Goal: Information Seeking & Learning: Learn about a topic

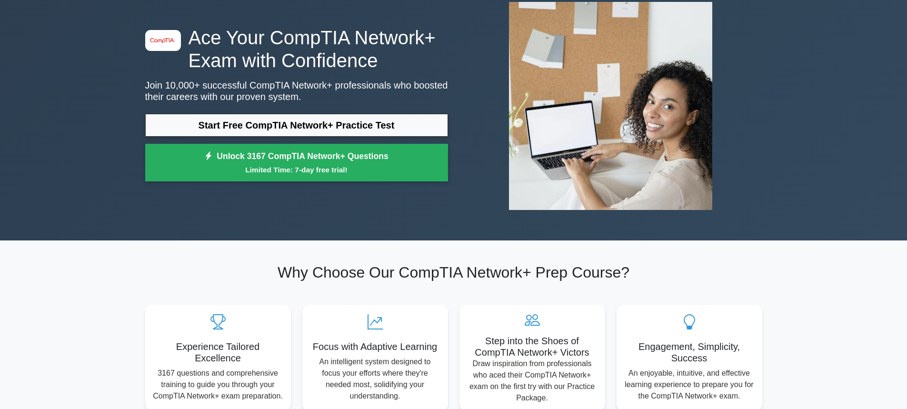
scroll to position [49, 0]
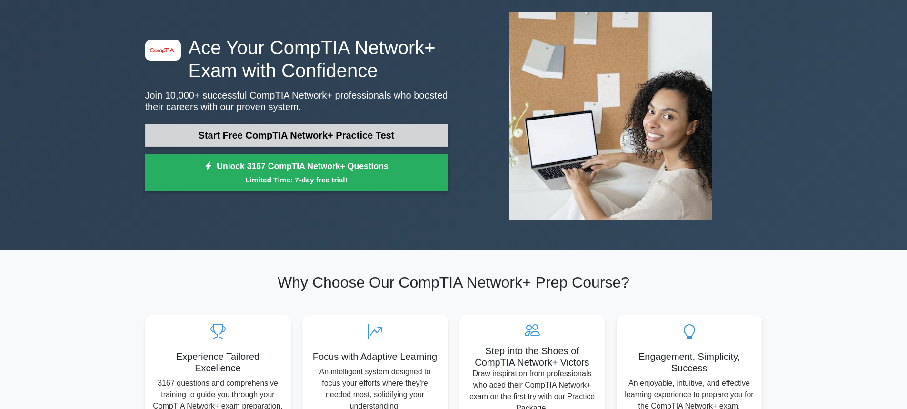
click at [347, 128] on link "Start Free CompTIA Network+ Practice Test" at bounding box center [296, 135] width 303 height 23
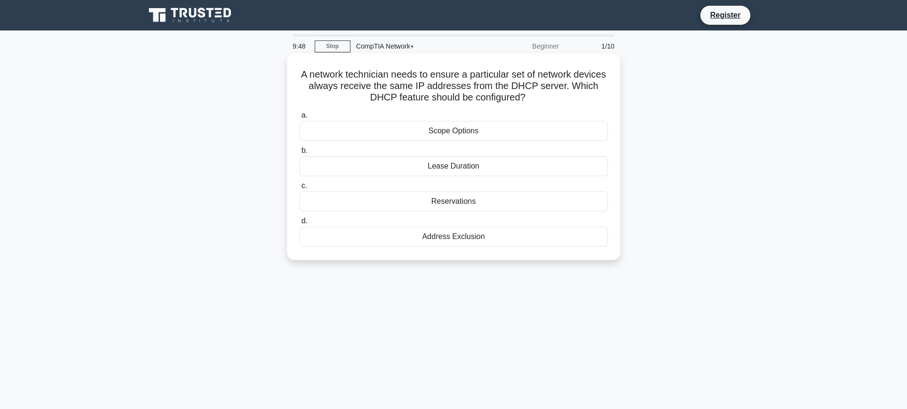
click at [413, 203] on div "Reservations" at bounding box center [453, 201] width 309 height 20
click at [299, 189] on input "c. Reservations" at bounding box center [299, 186] width 0 height 6
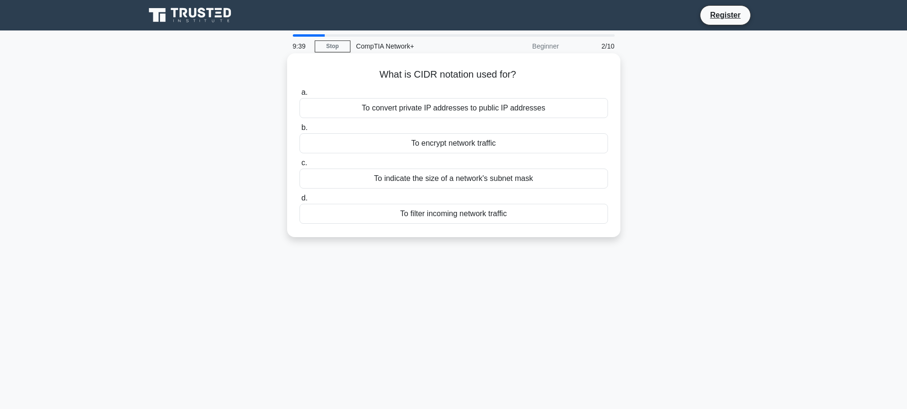
click at [424, 178] on div "To indicate the size of a network's subnet mask" at bounding box center [453, 179] width 309 height 20
click at [299, 166] on input "c. To indicate the size of a network's subnet mask" at bounding box center [299, 163] width 0 height 6
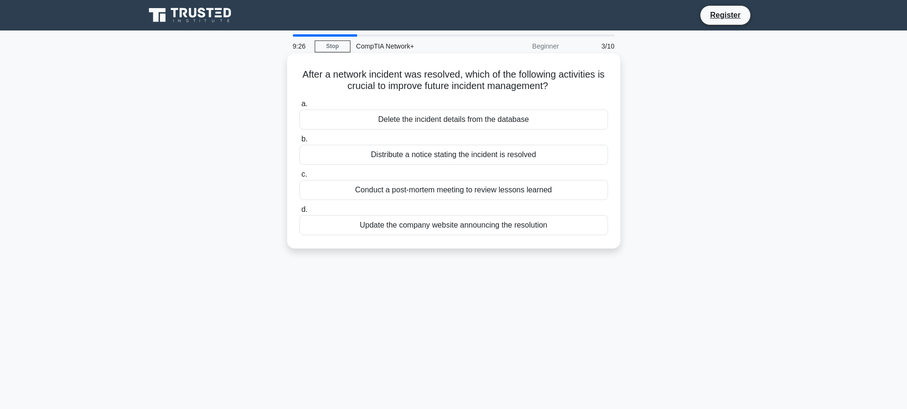
click at [418, 196] on div "Conduct a post-mortem meeting to review lessons learned" at bounding box center [453, 190] width 309 height 20
click at [299, 178] on input "c. Conduct a post-mortem meeting to review lessons learned" at bounding box center [299, 174] width 0 height 6
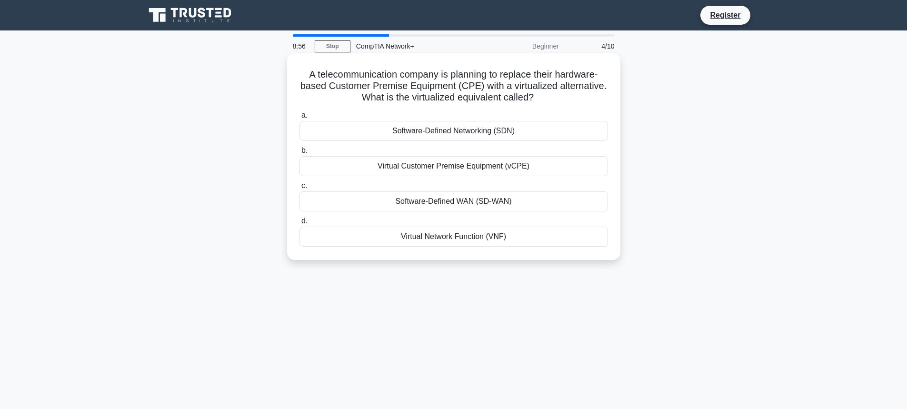
click at [435, 243] on div "Virtual Network Function (VNF)" at bounding box center [453, 237] width 309 height 20
click at [299, 224] on input "d. Virtual Network Function (VNF)" at bounding box center [299, 221] width 0 height 6
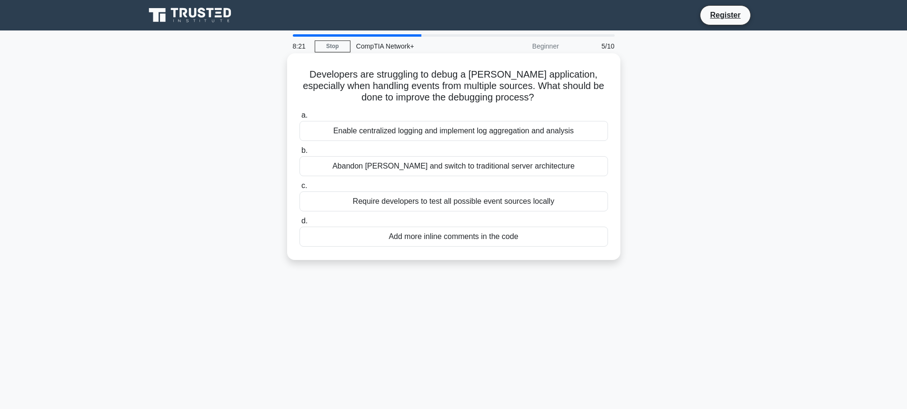
click at [450, 132] on div "Enable centralized logging and implement log aggregation and analysis" at bounding box center [453, 131] width 309 height 20
click at [299, 119] on input "a. Enable centralized logging and implement log aggregation and analysis" at bounding box center [299, 115] width 0 height 6
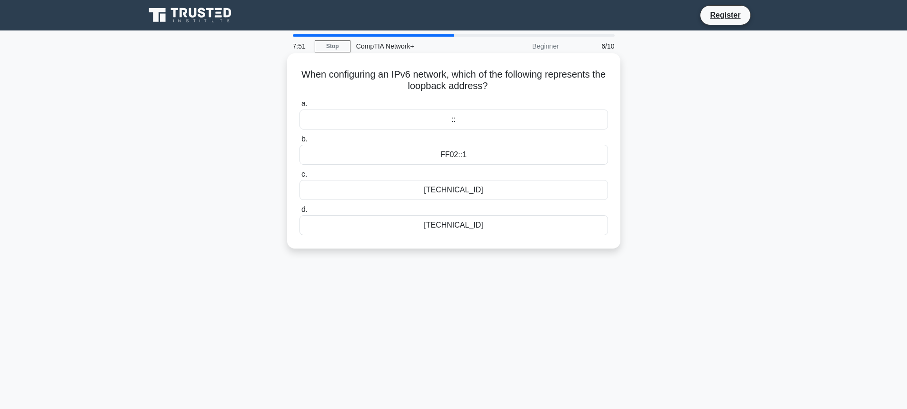
click at [471, 196] on div "2001::1" at bounding box center [453, 190] width 309 height 20
click at [299, 178] on input "c. 2001::1" at bounding box center [299, 174] width 0 height 6
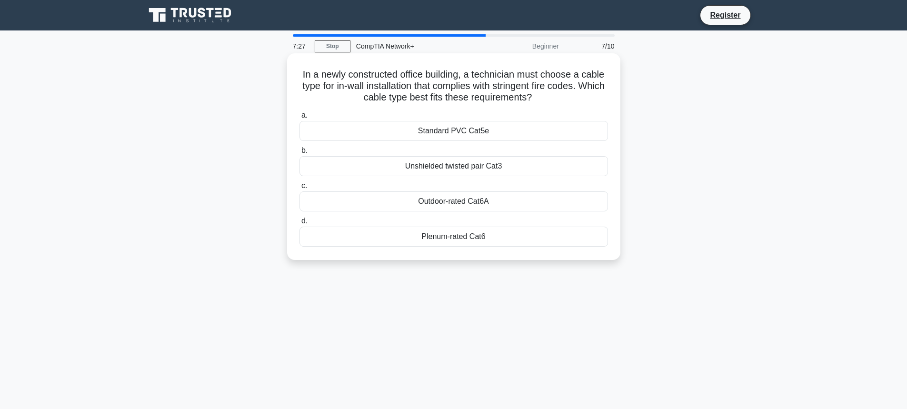
click at [464, 239] on div "Plenum-rated Cat6" at bounding box center [453, 237] width 309 height 20
click at [299, 224] on input "d. Plenum-rated Cat6" at bounding box center [299, 221] width 0 height 6
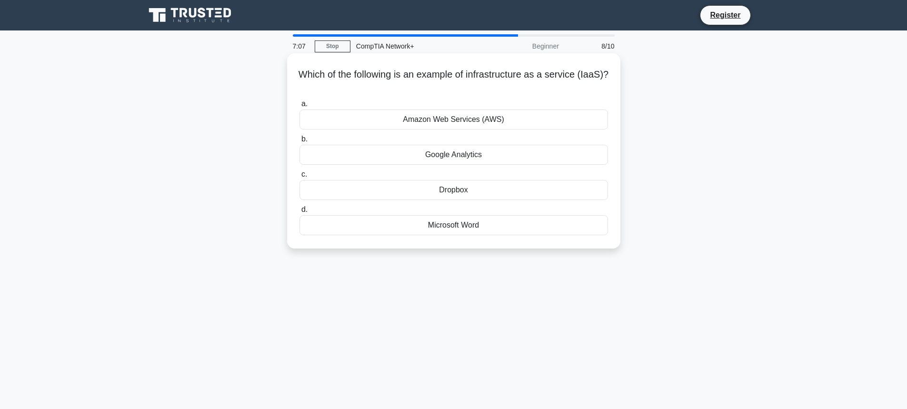
click at [498, 120] on div "Amazon Web Services (AWS)" at bounding box center [453, 120] width 309 height 20
click at [299, 107] on input "a. Amazon Web Services (AWS)" at bounding box center [299, 104] width 0 height 6
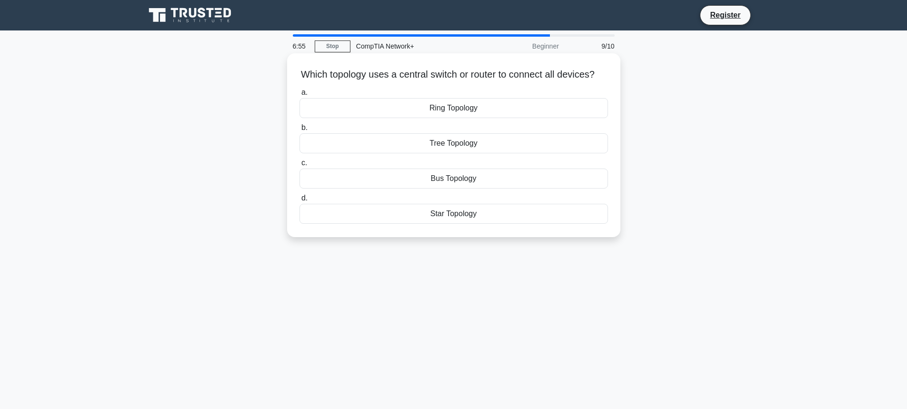
click at [445, 224] on div "Star Topology" at bounding box center [453, 214] width 309 height 20
click at [299, 201] on input "d. Star Topology" at bounding box center [299, 198] width 0 height 6
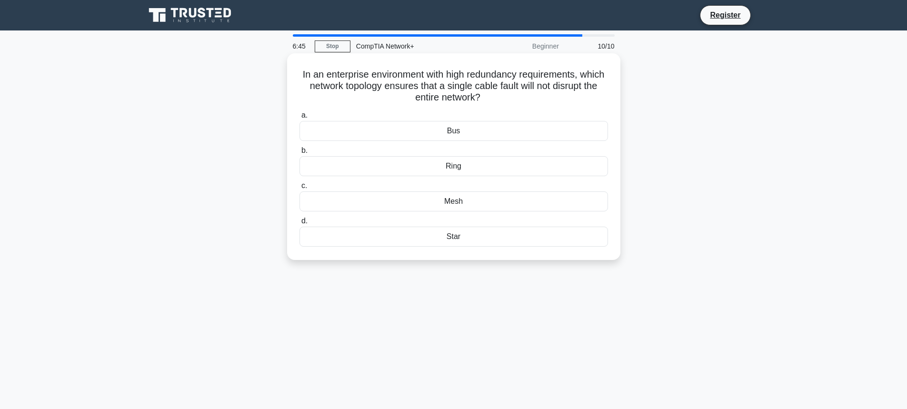
click at [457, 205] on div "Mesh" at bounding box center [453, 201] width 309 height 20
click at [299, 189] on input "c. Mesh" at bounding box center [299, 186] width 0 height 6
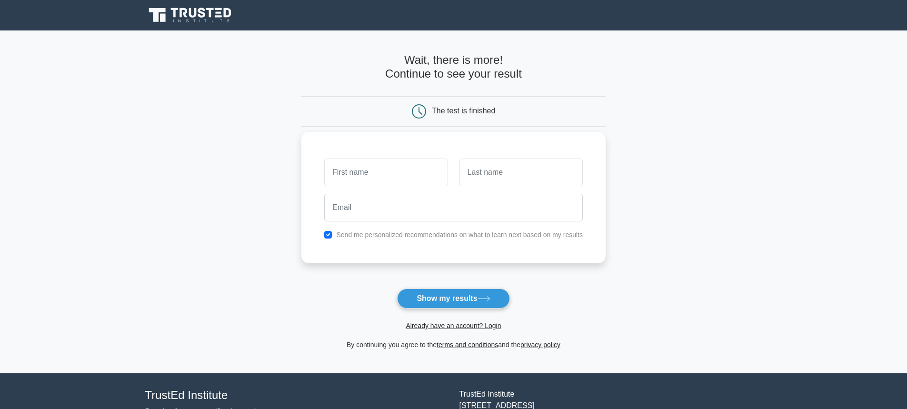
click at [407, 176] on input "text" at bounding box center [385, 173] width 123 height 28
type input "[PERSON_NAME]"
type input "Tanciatco"
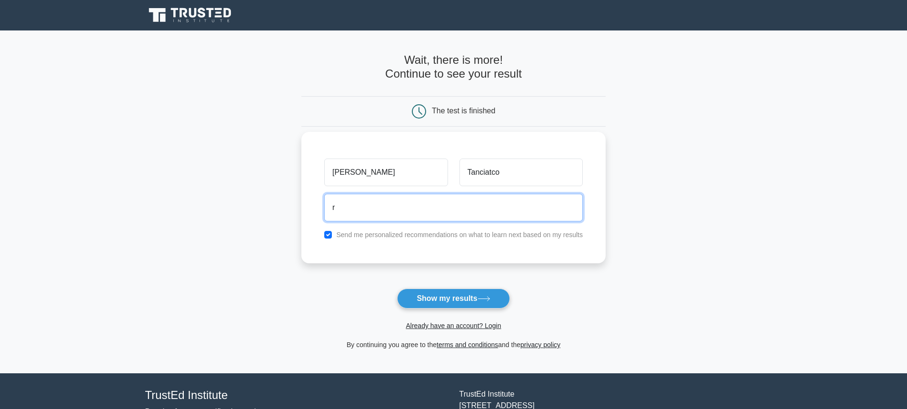
type input "raemai20@gmail.com"
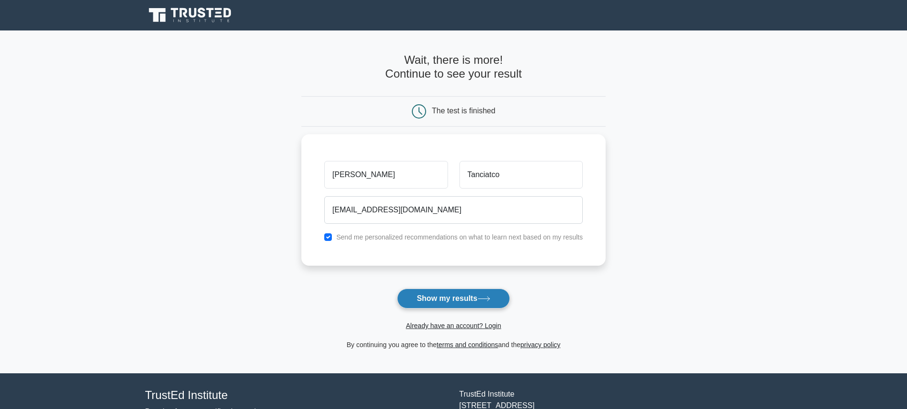
click at [434, 292] on button "Show my results" at bounding box center [453, 299] width 112 height 20
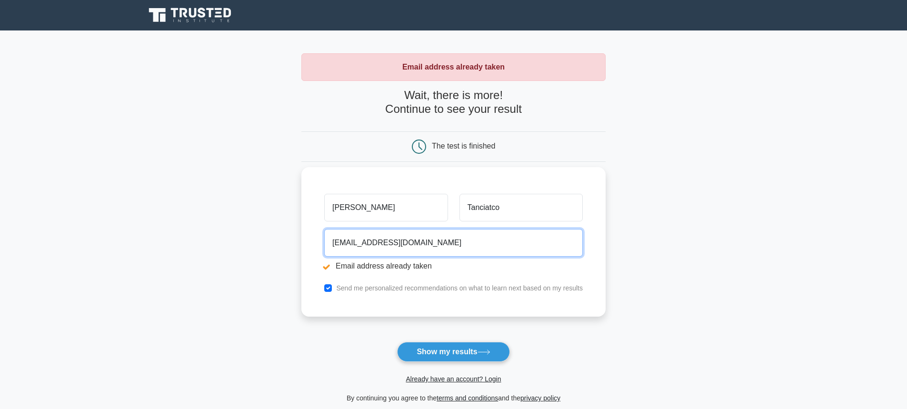
click at [419, 240] on input "[EMAIL_ADDRESS][DOMAIN_NAME]" at bounding box center [453, 243] width 259 height 28
type input "Medinasarahp@gmail.com"
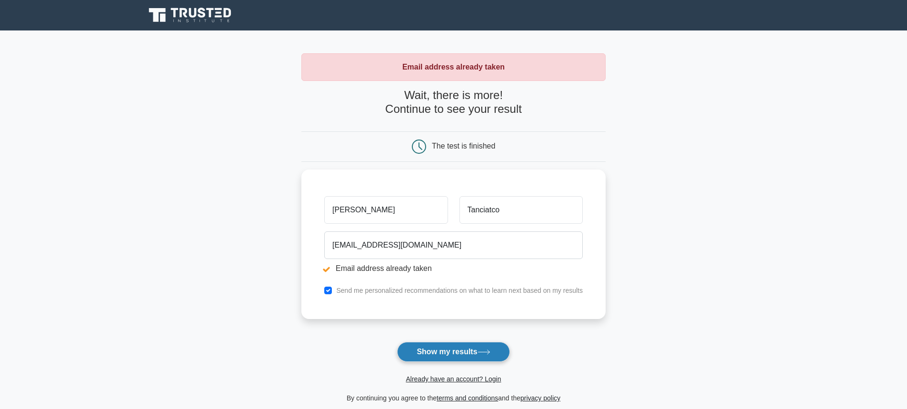
click at [464, 352] on button "Show my results" at bounding box center [453, 352] width 112 height 20
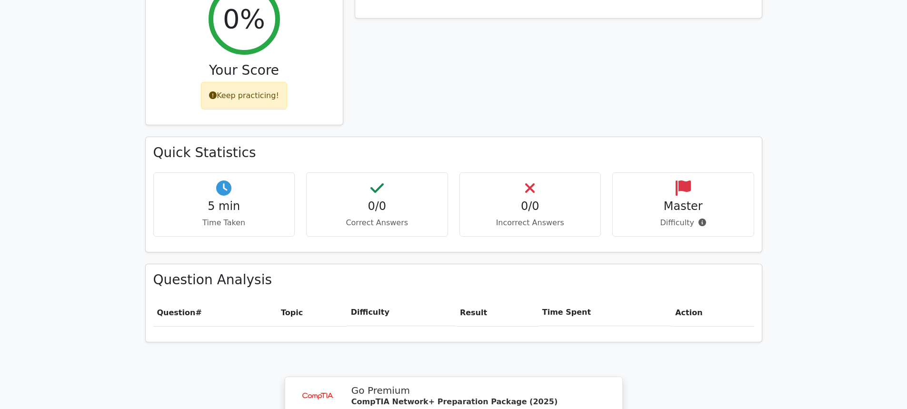
scroll to position [11, 0]
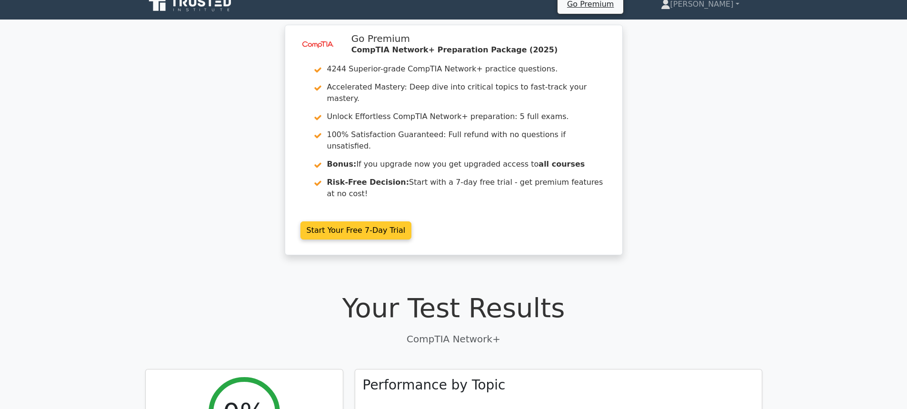
click at [348, 221] on link "Start Your Free 7-Day Trial" at bounding box center [355, 230] width 111 height 18
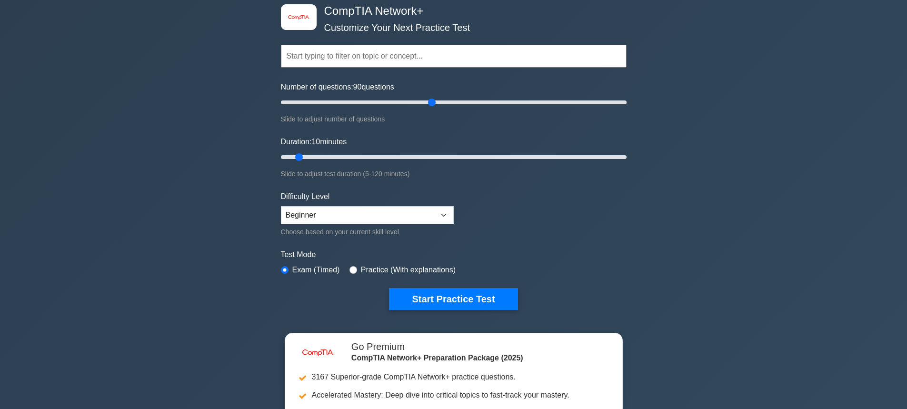
drag, startPoint x: 293, startPoint y: 100, endPoint x: 432, endPoint y: 116, distance: 139.5
type input "90"
click at [432, 108] on input "Number of questions: 90 questions" at bounding box center [454, 102] width 346 height 11
click at [434, 214] on select "Beginner Intermediate Expert" at bounding box center [367, 215] width 173 height 18
select select "intermediate"
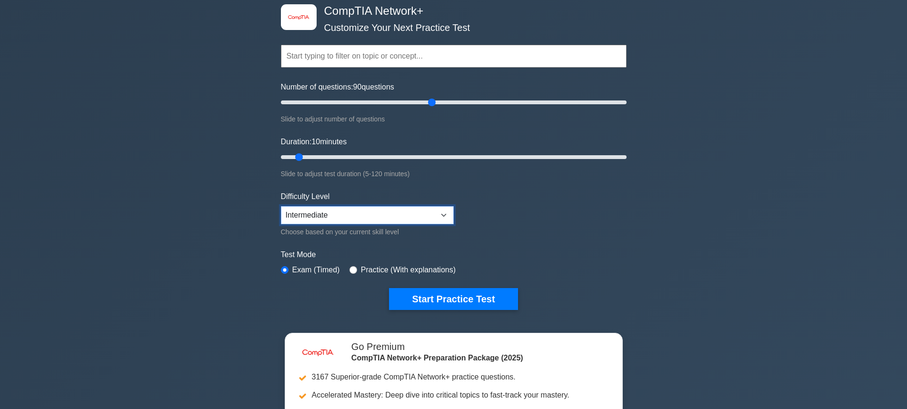
click at [281, 206] on select "Beginner Intermediate Expert" at bounding box center [367, 215] width 173 height 18
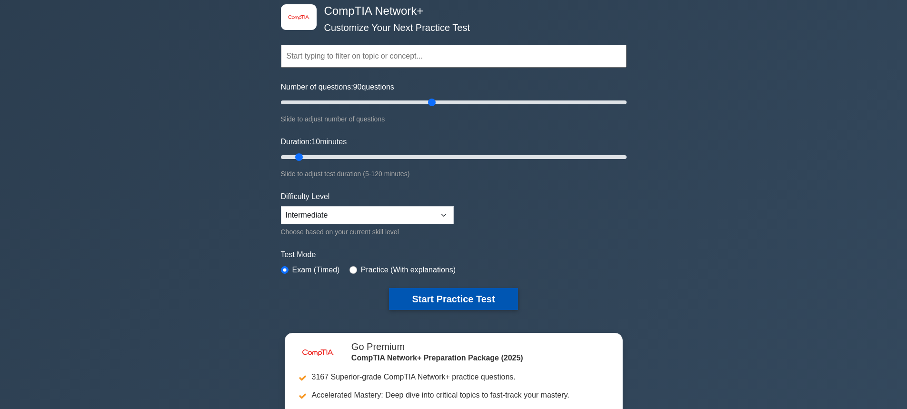
click at [478, 300] on button "Start Practice Test" at bounding box center [453, 299] width 129 height 22
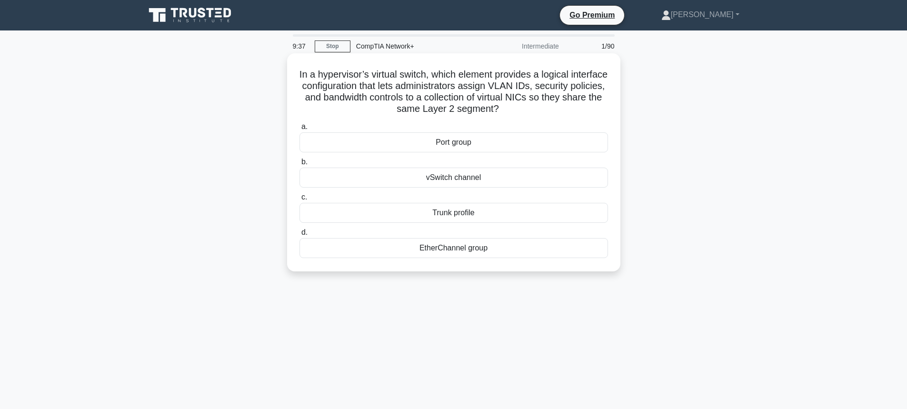
click at [474, 179] on div "vSwitch channel" at bounding box center [453, 178] width 309 height 20
click at [299, 165] on input "b. vSwitch channel" at bounding box center [299, 162] width 0 height 6
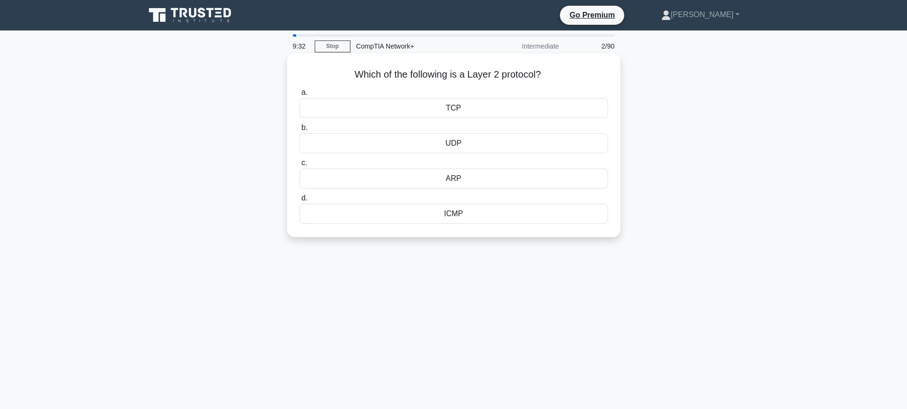
click at [462, 183] on div "ARP" at bounding box center [453, 179] width 309 height 20
click at [299, 166] on input "[PERSON_NAME]" at bounding box center [299, 163] width 0 height 6
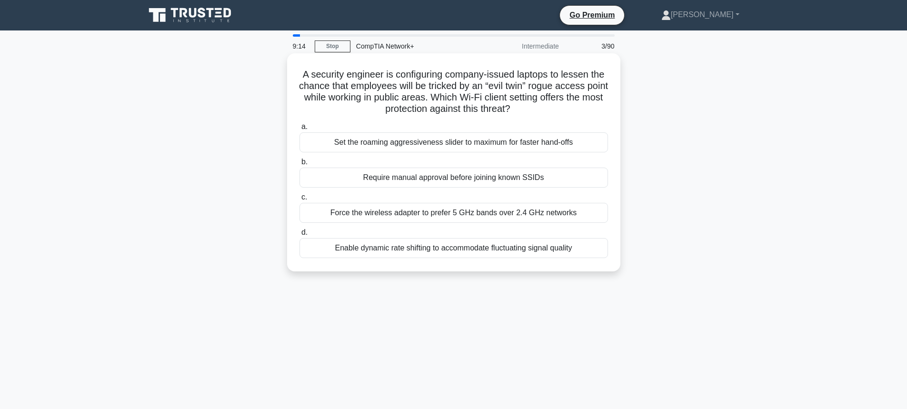
click at [434, 184] on div "Require manual approval before joining known SSIDs" at bounding box center [453, 178] width 309 height 20
click at [299, 165] on input "b. Require manual approval before joining known SSIDs" at bounding box center [299, 162] width 0 height 6
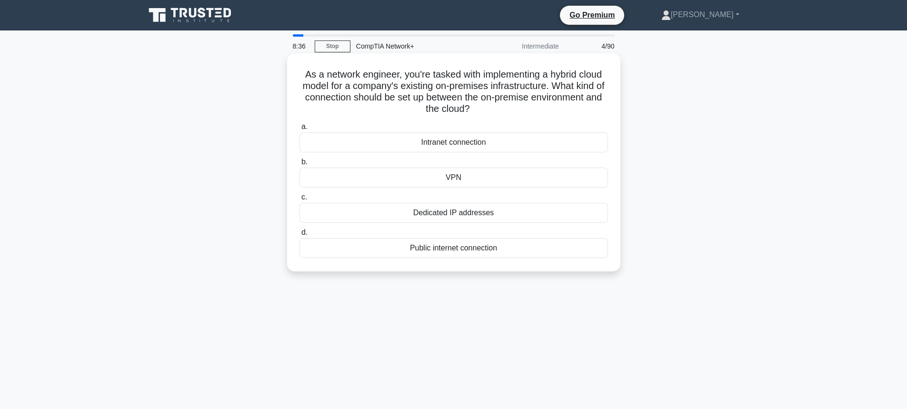
click at [438, 136] on div "Intranet connection" at bounding box center [453, 142] width 309 height 20
click at [299, 130] on input "a. Intranet connection" at bounding box center [299, 127] width 0 height 6
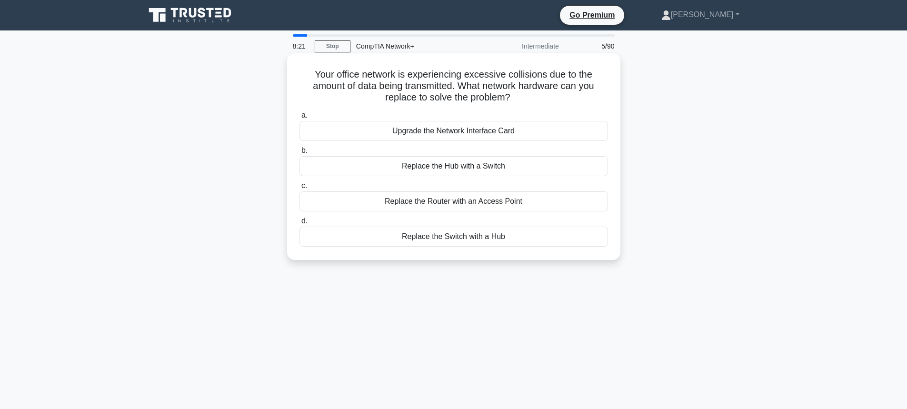
click at [456, 129] on div "Upgrade the Network Interface Card" at bounding box center [453, 131] width 309 height 20
click at [299, 119] on input "a. Upgrade the Network Interface Card" at bounding box center [299, 115] width 0 height 6
